Goal: Information Seeking & Learning: Learn about a topic

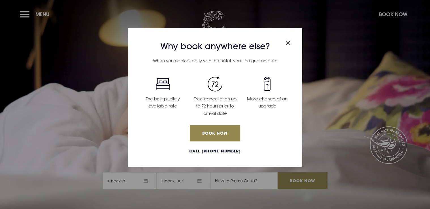
click at [20, 11] on div "Why book anywhere else? When you book directly with the hotel, you'll be guaran…" at bounding box center [215, 104] width 430 height 209
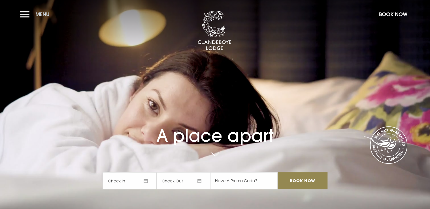
click at [22, 14] on button "Menu" at bounding box center [36, 14] width 33 height 12
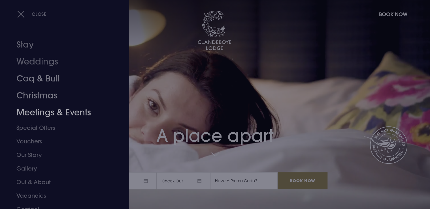
click at [49, 113] on link "Meetings & Events" at bounding box center [61, 112] width 90 height 17
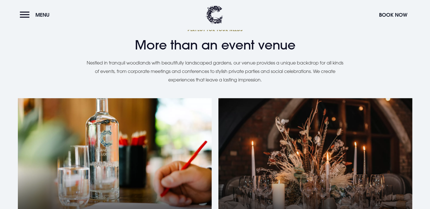
scroll to position [317, 0]
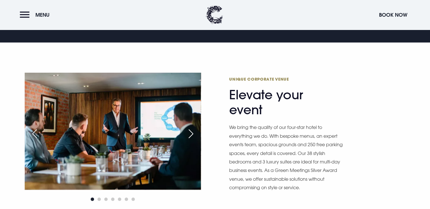
scroll to position [340, 0]
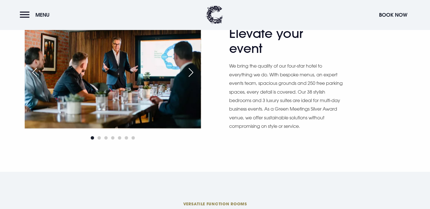
click at [194, 66] on div "Next slide" at bounding box center [191, 72] width 14 height 12
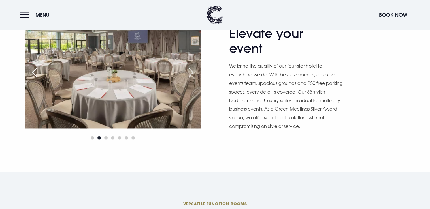
click at [194, 66] on div "Next slide" at bounding box center [191, 72] width 14 height 12
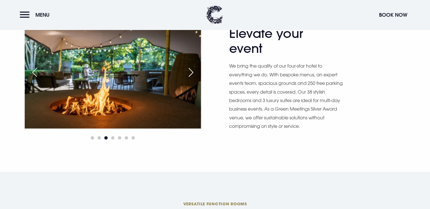
click at [194, 66] on div "Next slide" at bounding box center [191, 72] width 14 height 12
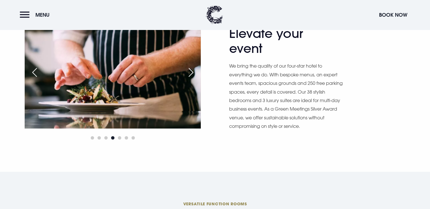
click at [194, 66] on div "Next slide" at bounding box center [191, 72] width 14 height 12
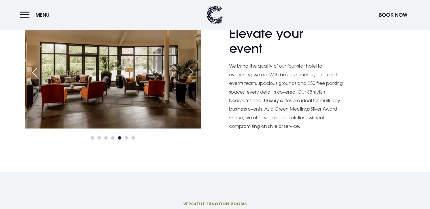
click at [194, 66] on div "Next slide" at bounding box center [191, 72] width 14 height 12
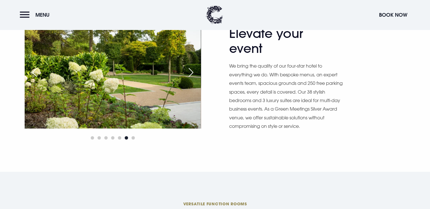
click at [194, 66] on div "Next slide" at bounding box center [191, 72] width 14 height 12
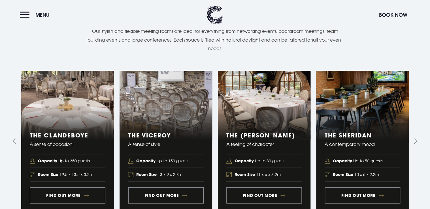
scroll to position [544, 0]
click at [415, 139] on icon "Next slide" at bounding box center [414, 141] width 5 height 5
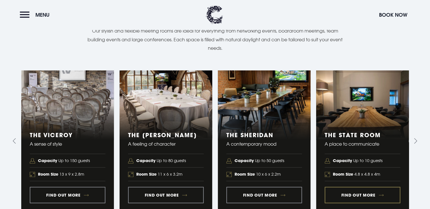
click at [366, 110] on link "5 of 5" at bounding box center [362, 141] width 93 height 141
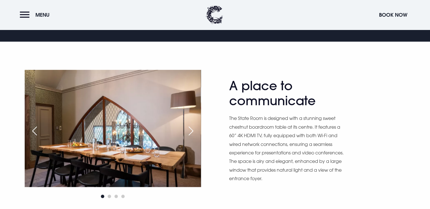
scroll to position [317, 0]
